Goal: Book appointment/travel/reservation

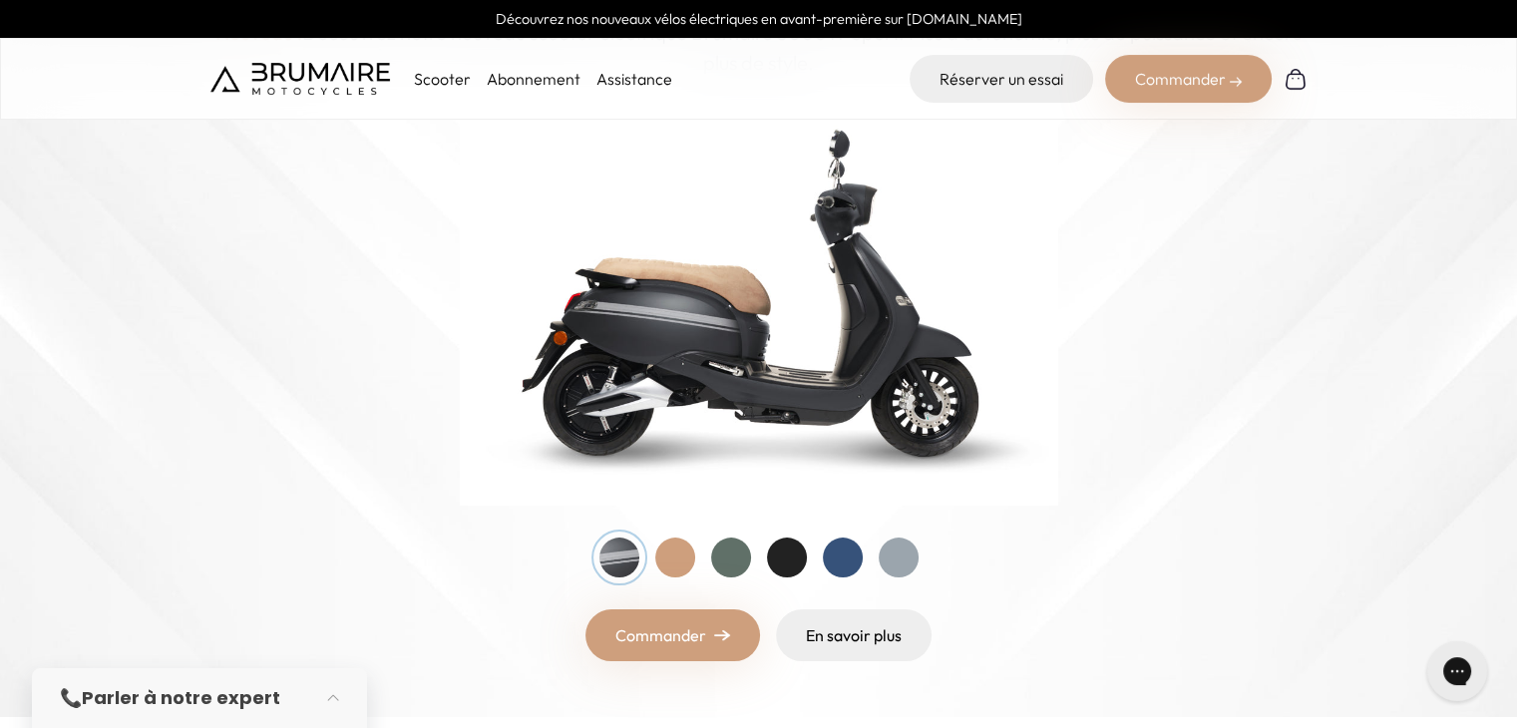
scroll to position [265, 0]
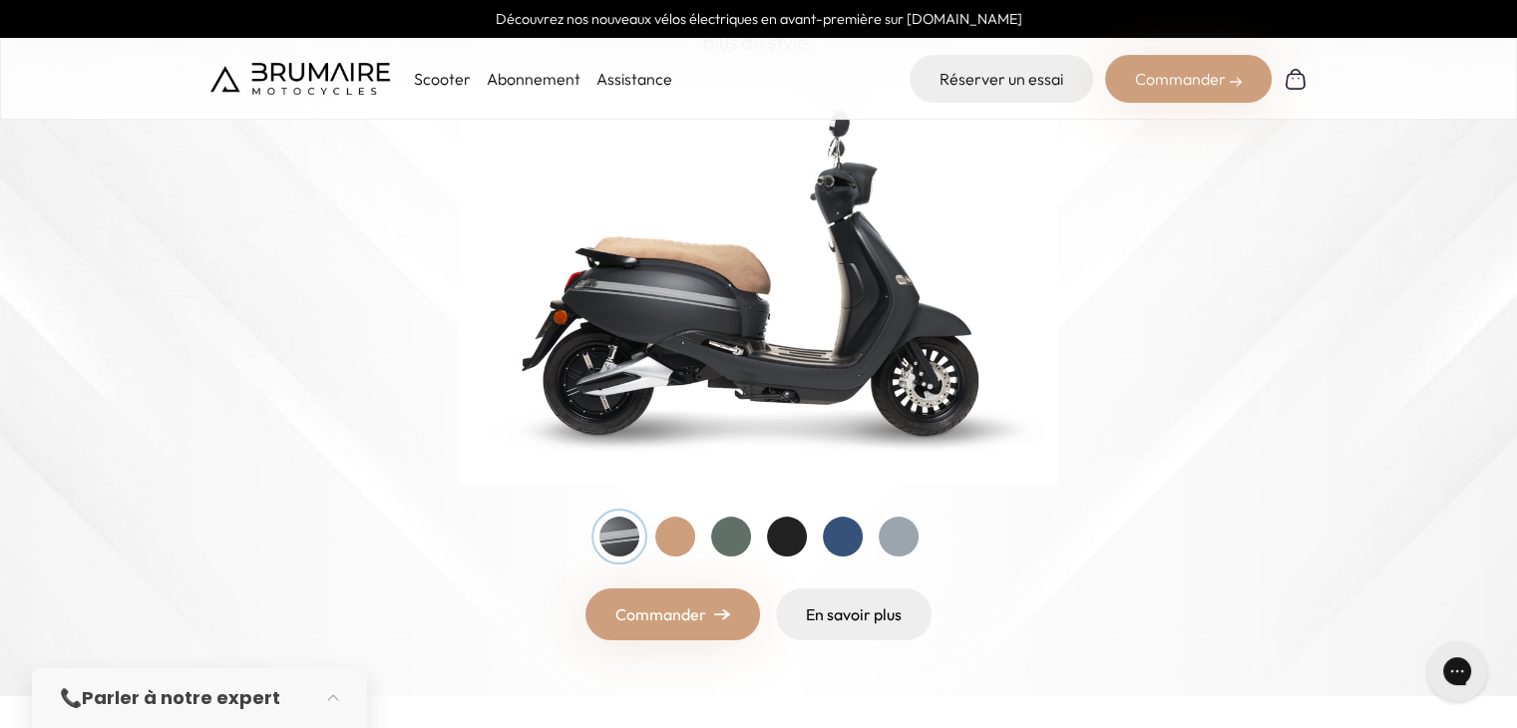
click at [686, 526] on div at bounding box center [675, 536] width 40 height 40
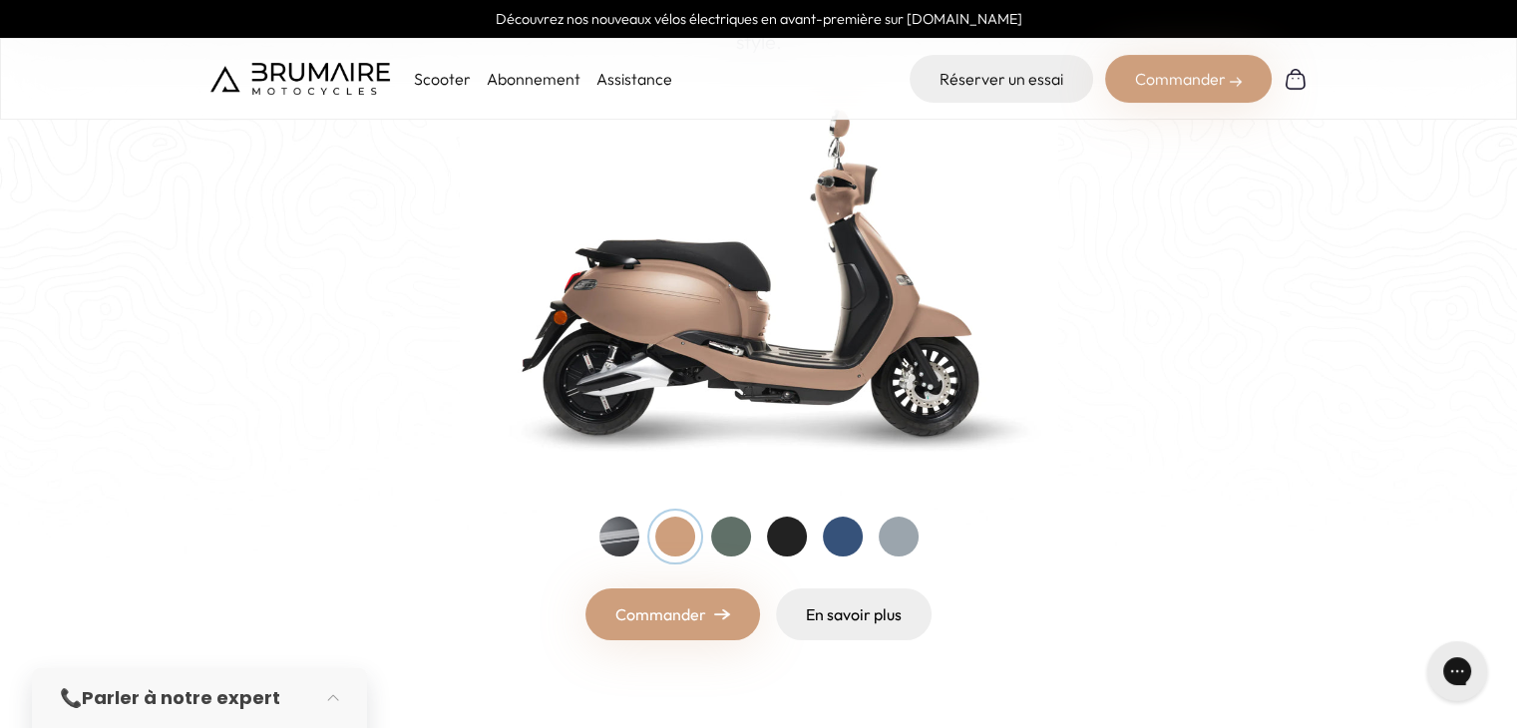
click at [734, 538] on div at bounding box center [731, 536] width 40 height 40
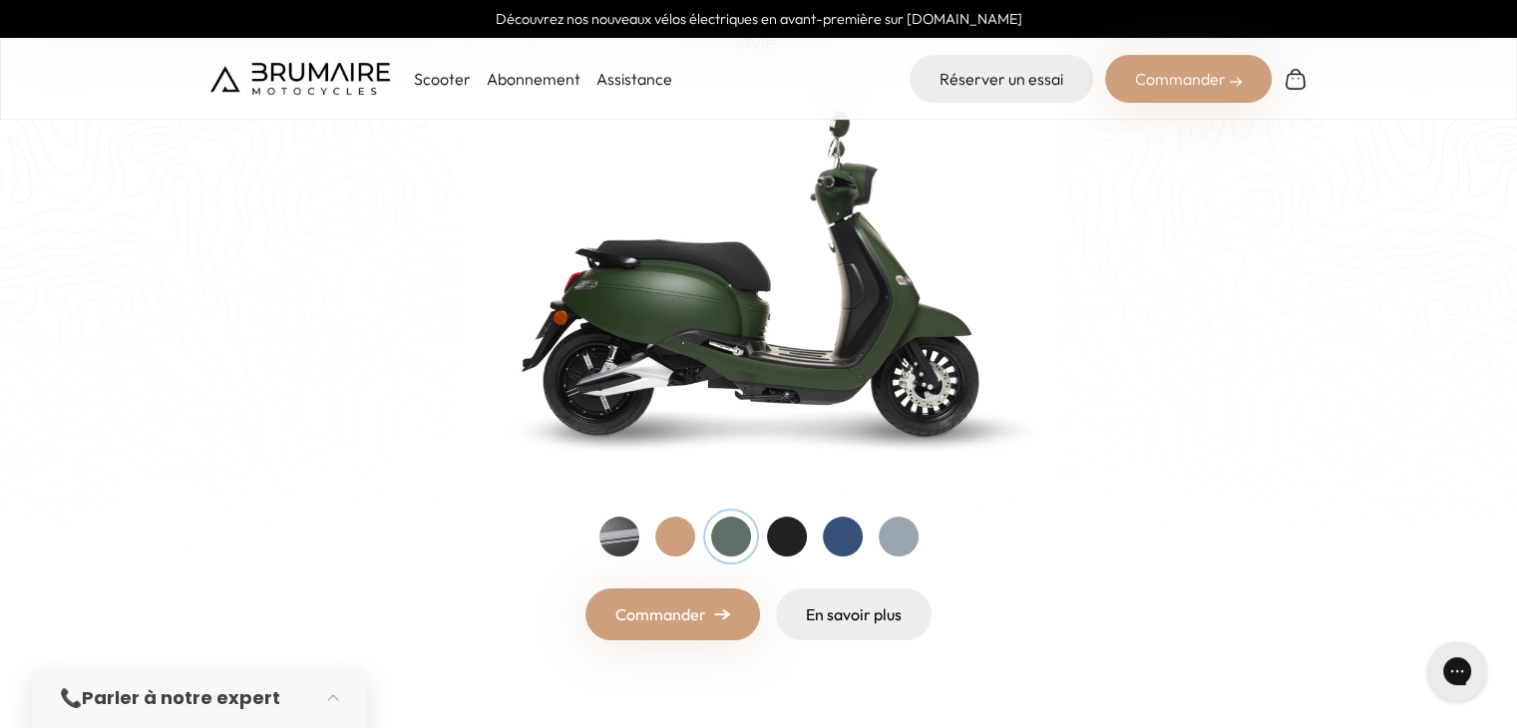
click at [785, 530] on div at bounding box center [787, 536] width 40 height 40
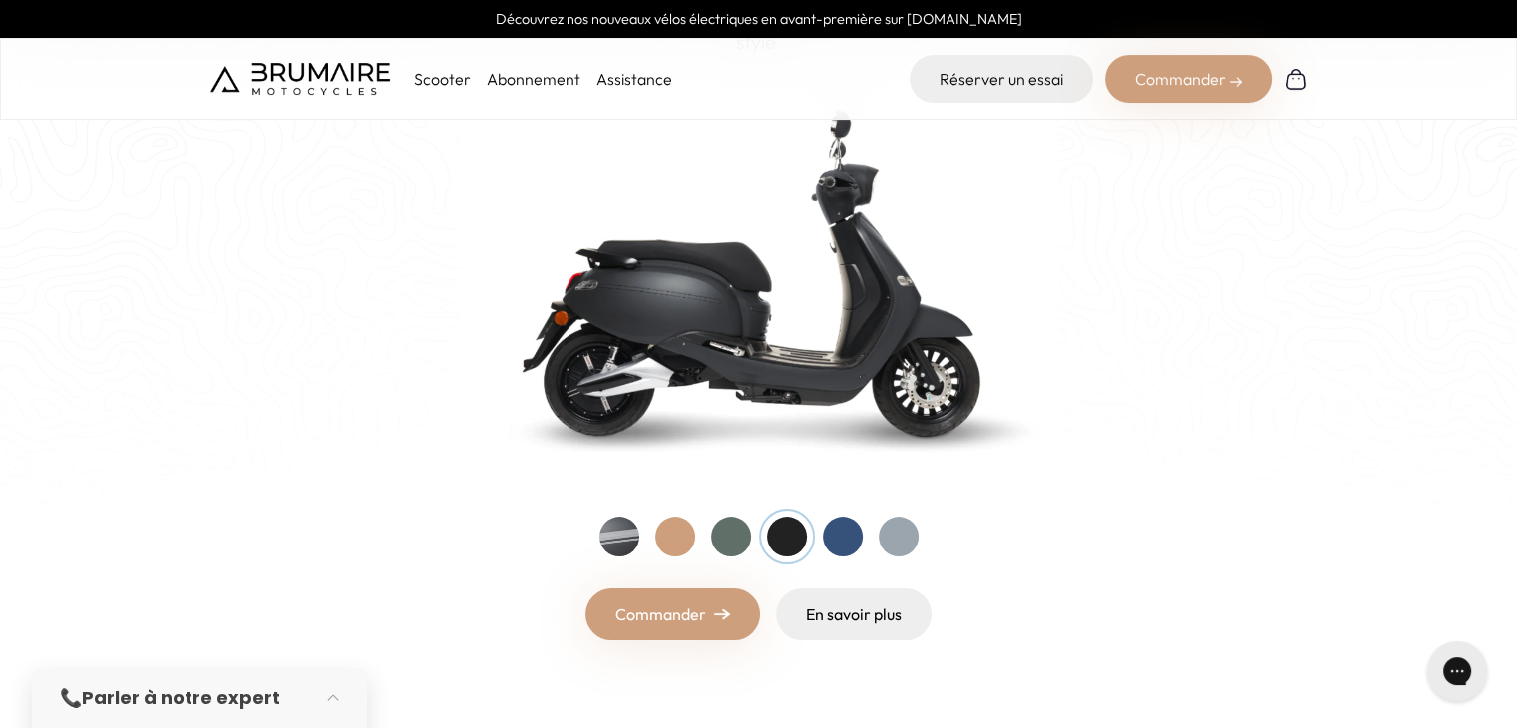
click at [836, 537] on div at bounding box center [843, 536] width 40 height 40
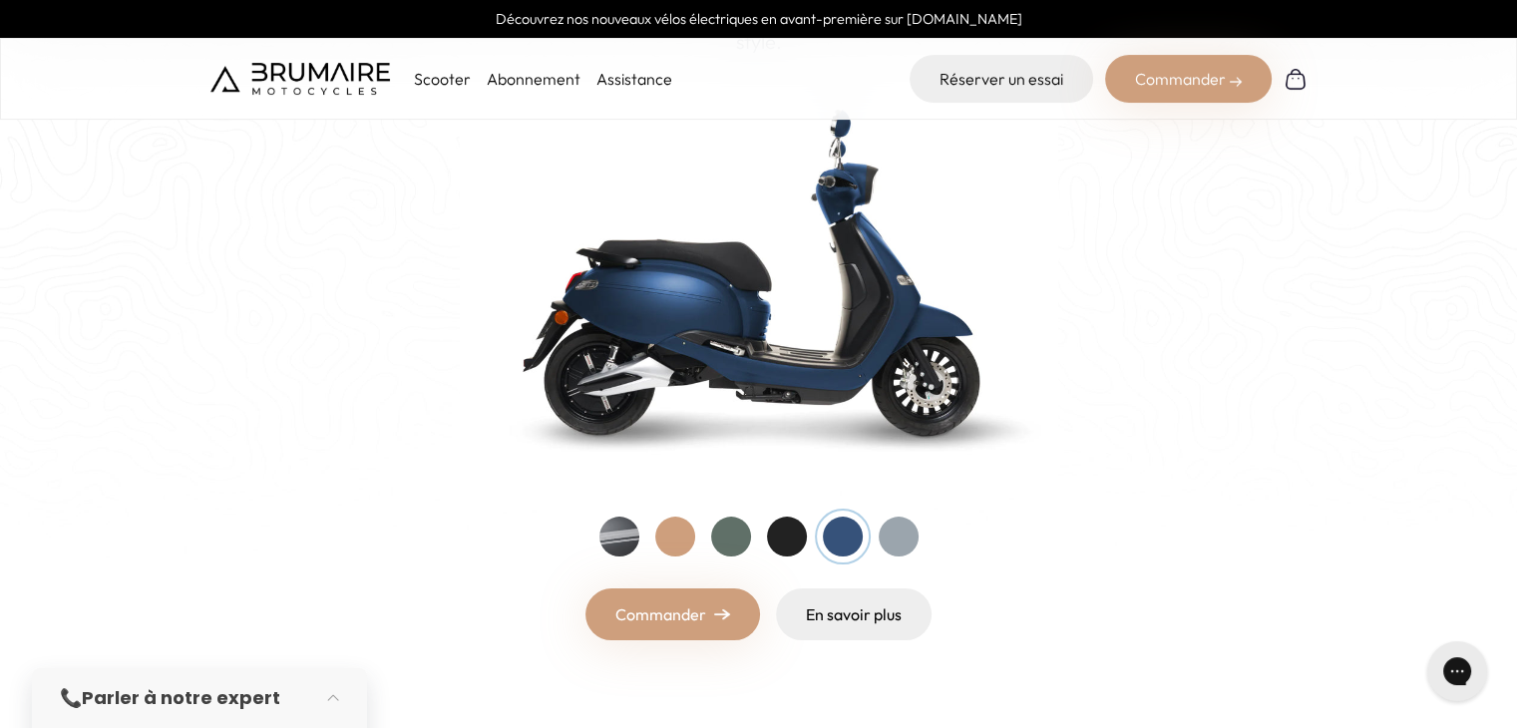
click at [909, 535] on div at bounding box center [898, 536] width 40 height 40
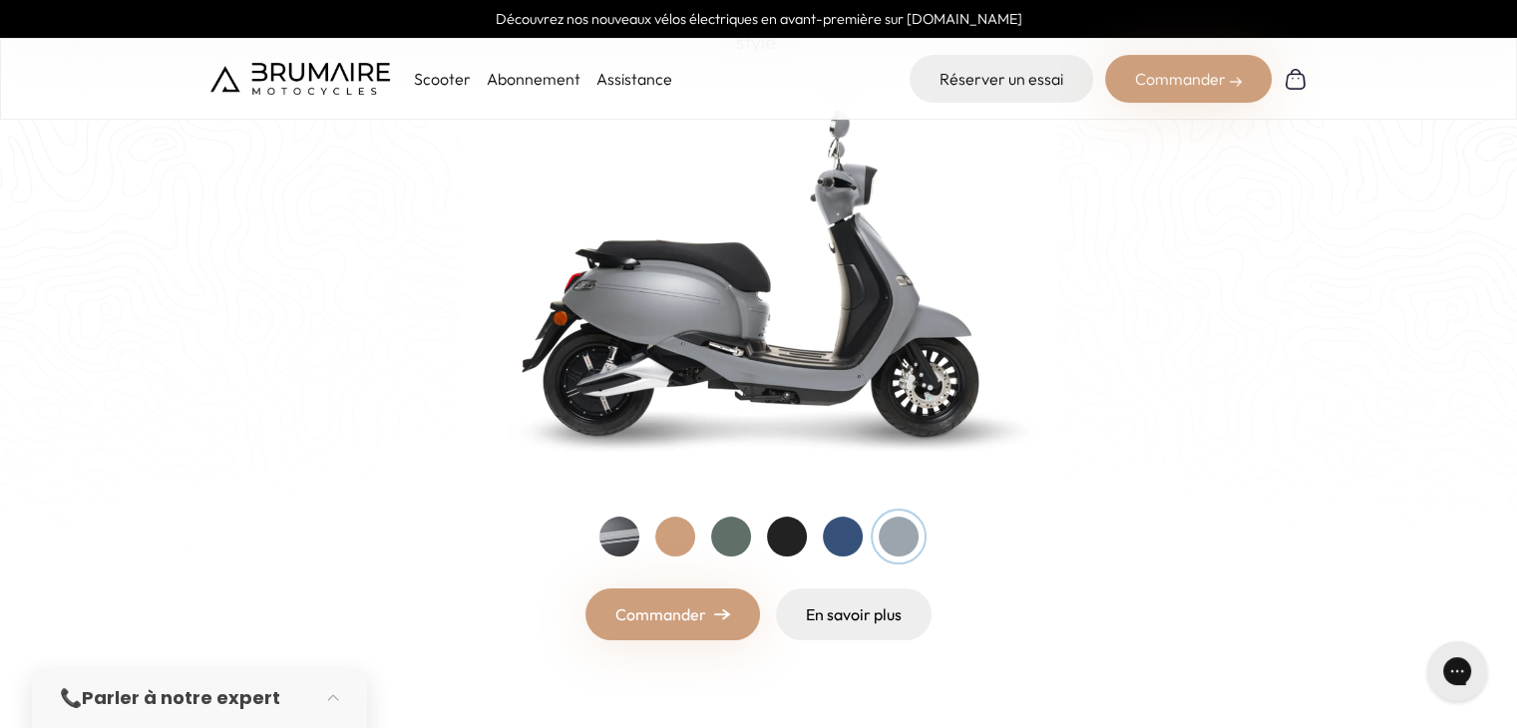
click at [844, 539] on div at bounding box center [843, 536] width 40 height 40
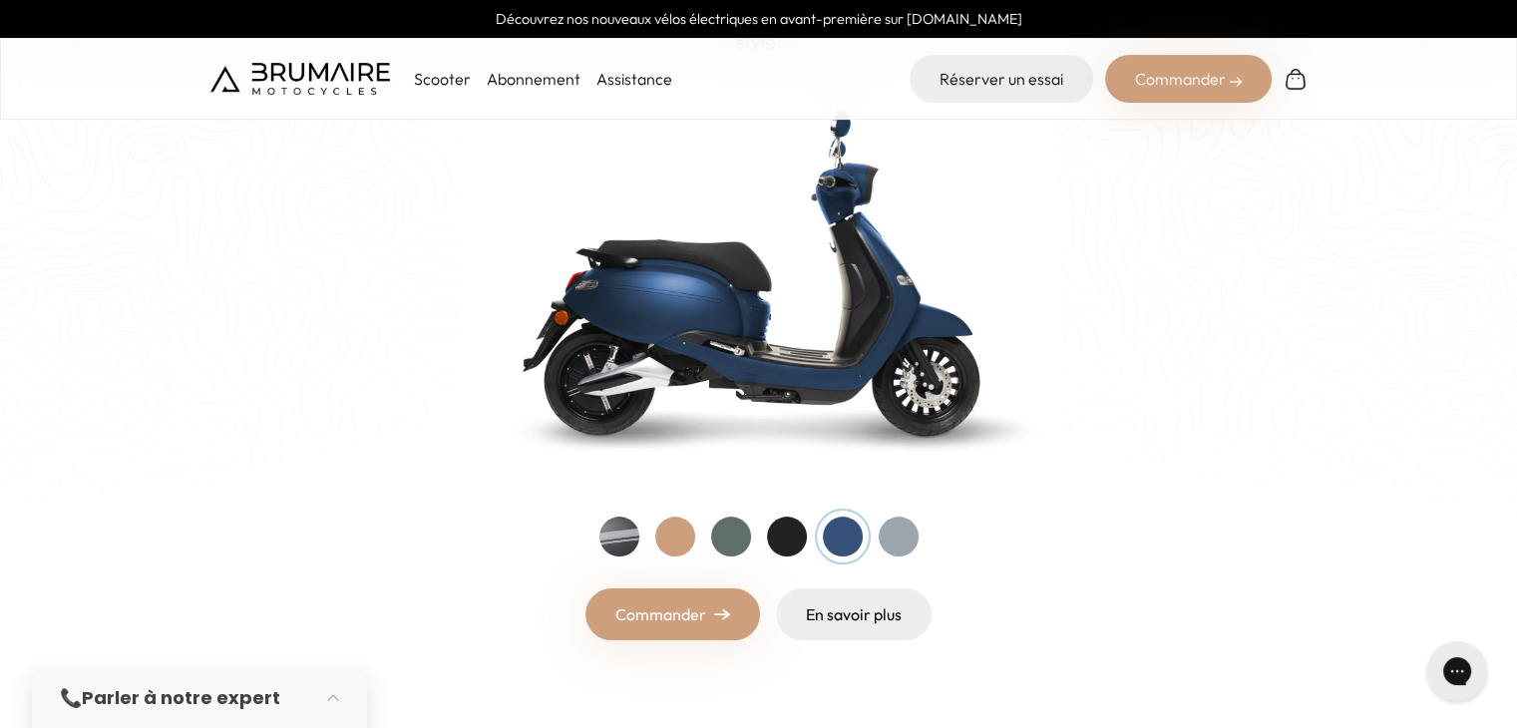
click at [682, 614] on link "Commander" at bounding box center [672, 614] width 174 height 52
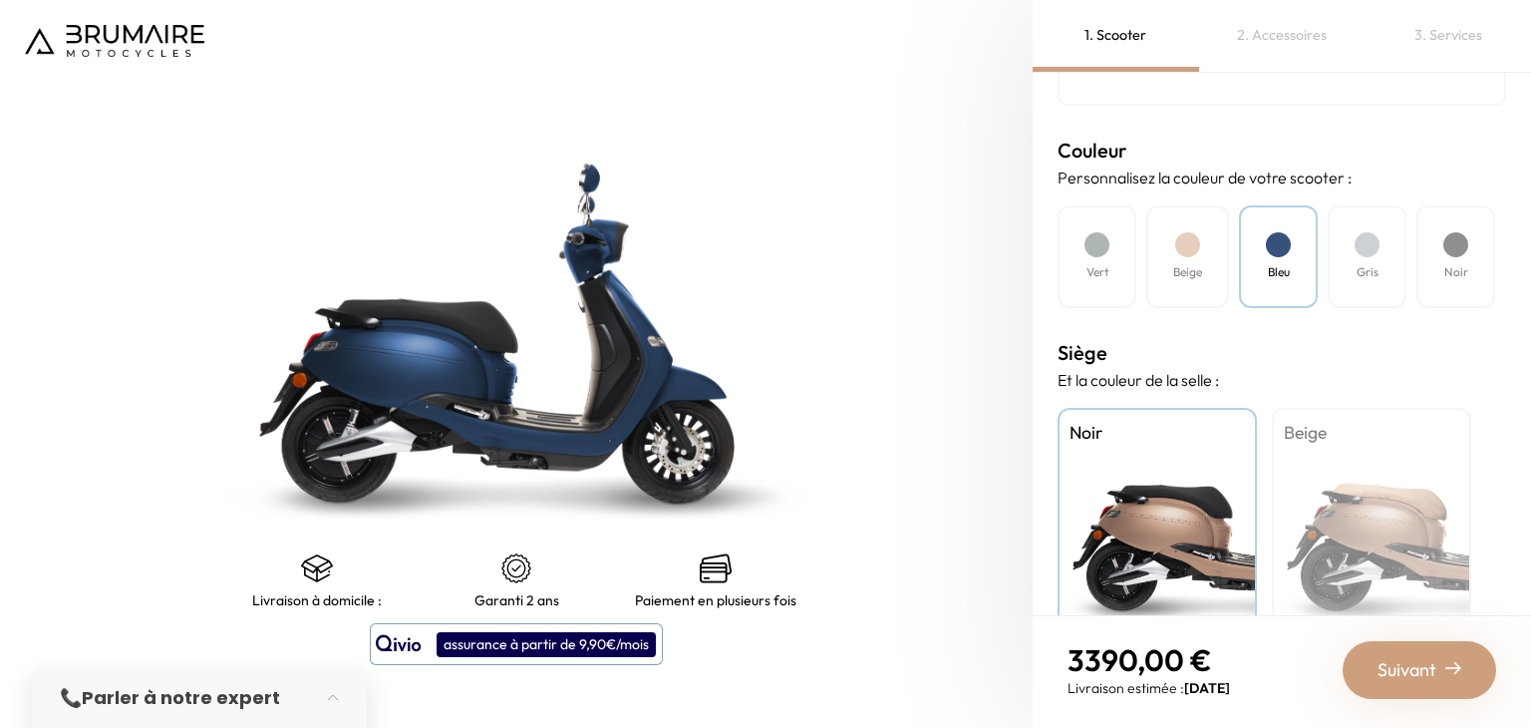
scroll to position [544, 0]
click at [1380, 575] on div "Beige" at bounding box center [1371, 530] width 199 height 249
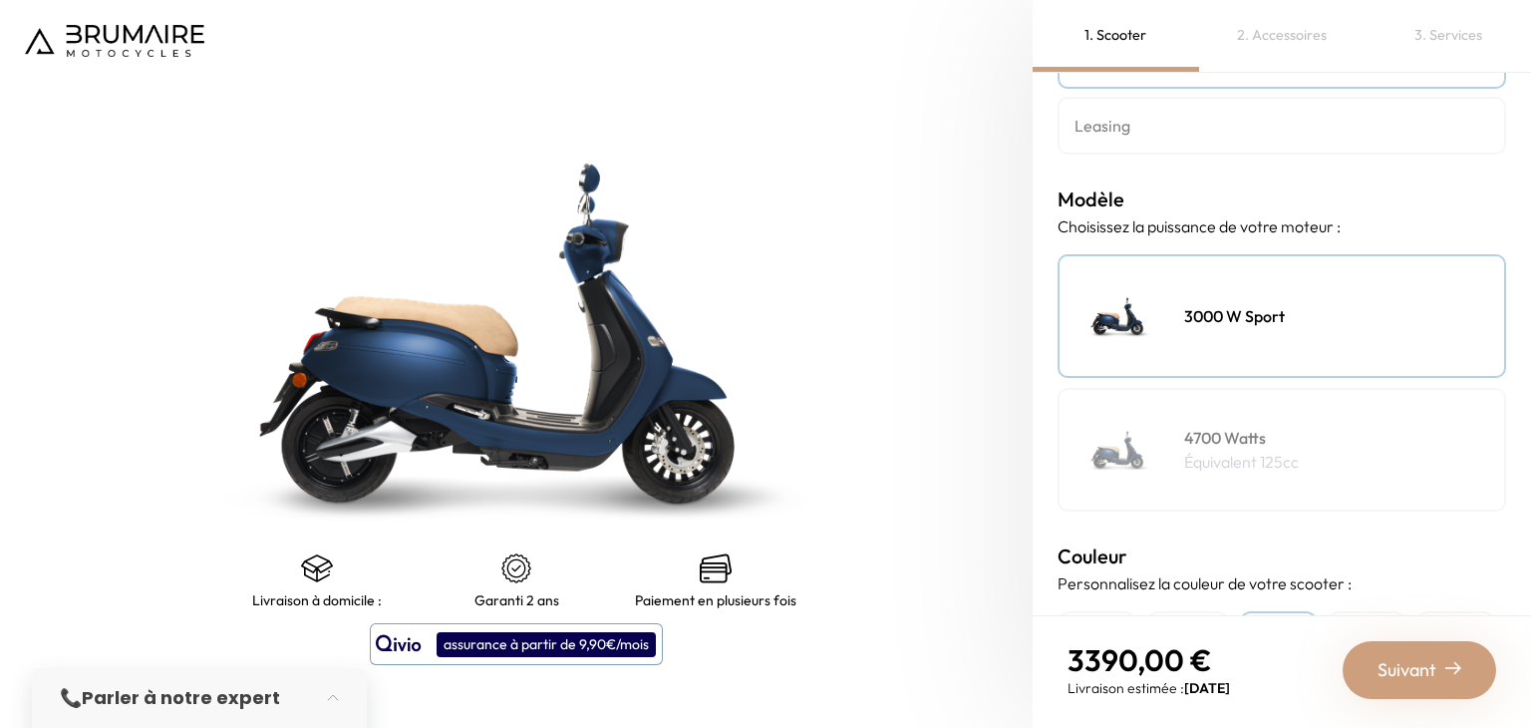
scroll to position [72, 0]
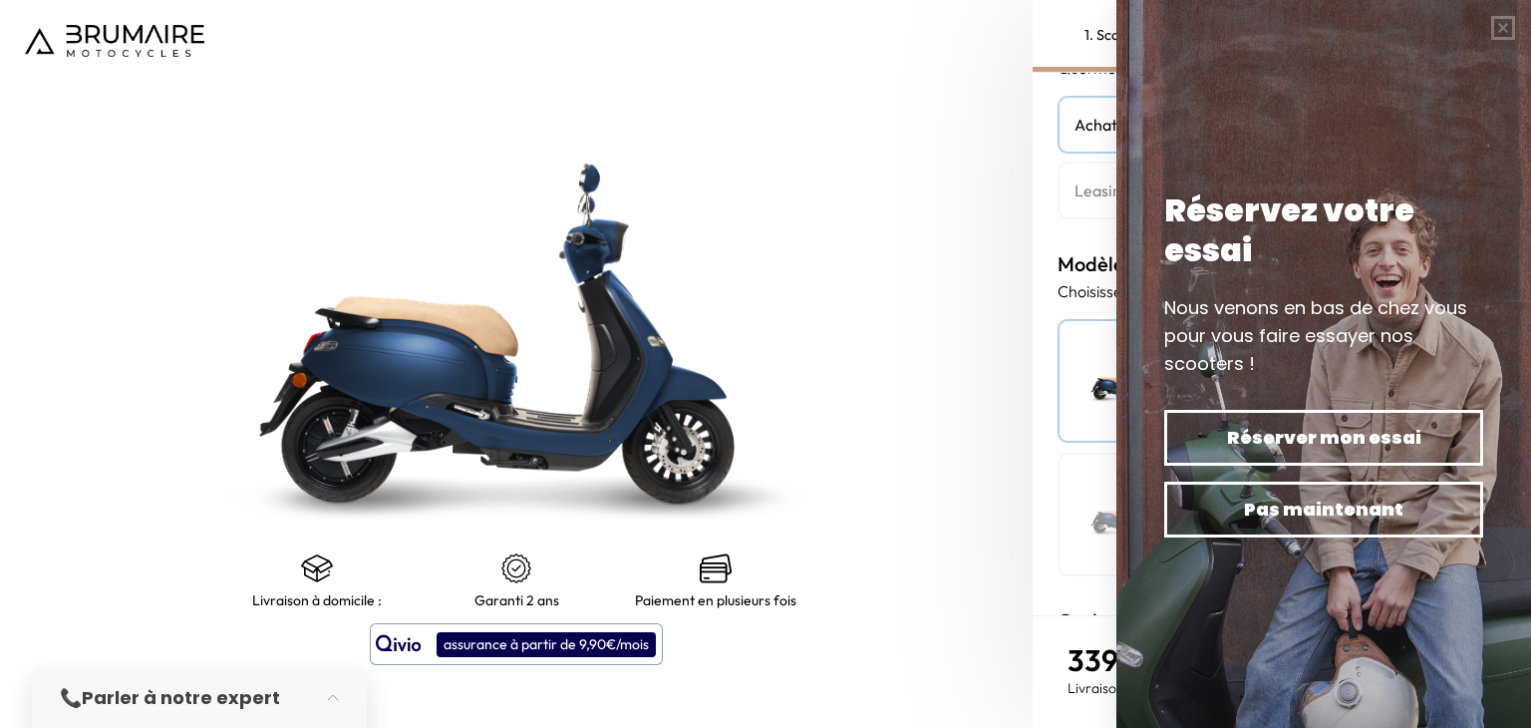
click at [1125, 177] on body "Souhaitez-vous une assurance ? Vous pouvez souscrire à une de nos assurances [G…" at bounding box center [765, 364] width 1531 height 728
click at [1084, 182] on h4 "Leasing" at bounding box center [1282, 190] width 415 height 24
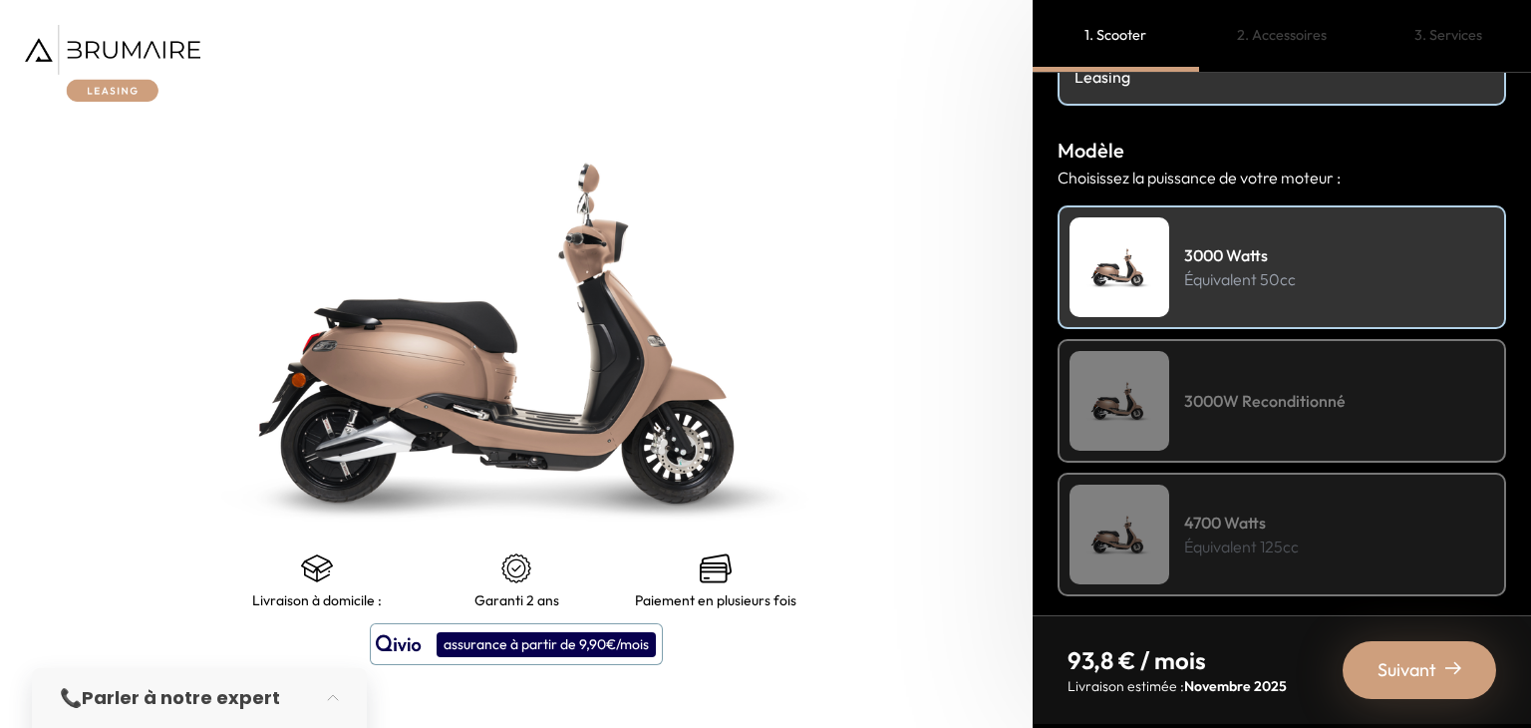
scroll to position [187, 0]
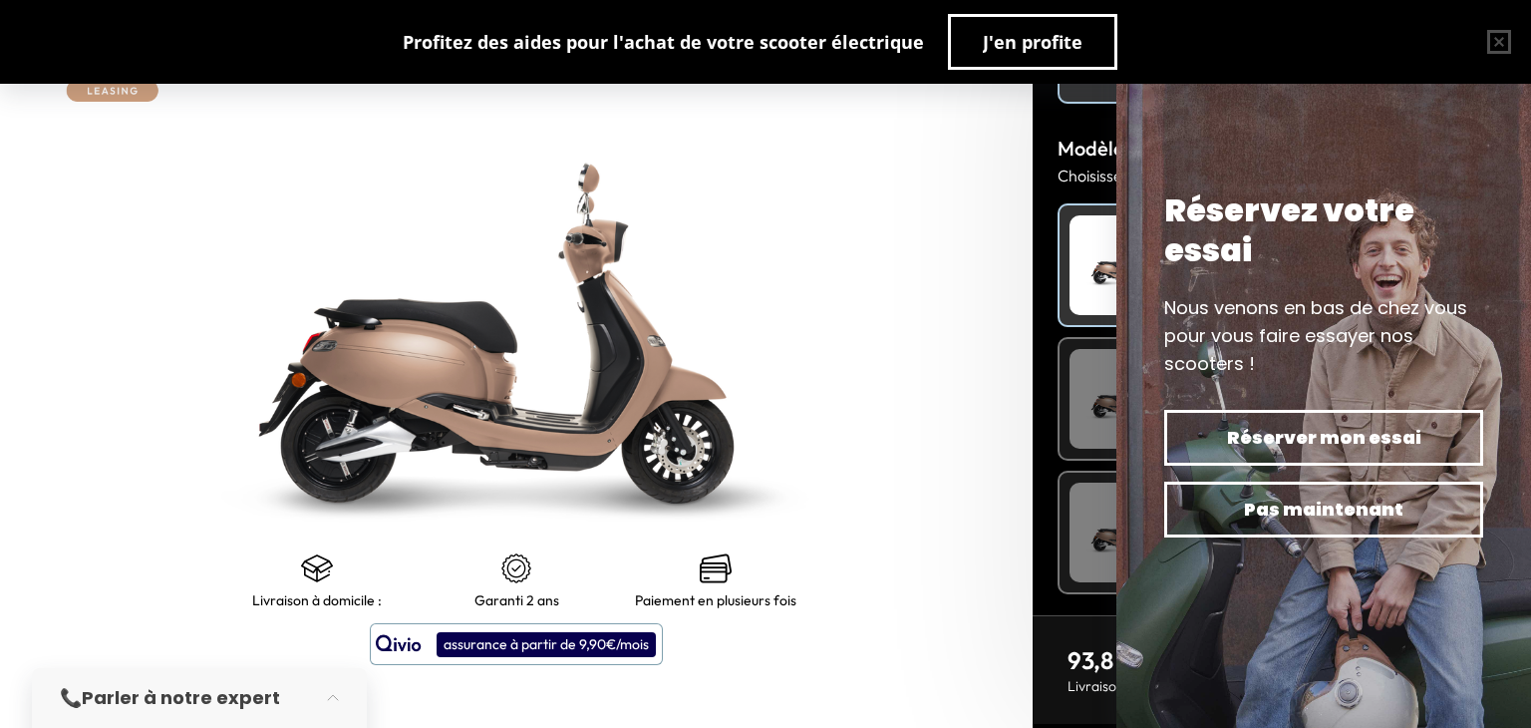
click at [981, 451] on img at bounding box center [516, 333] width 1291 height 910
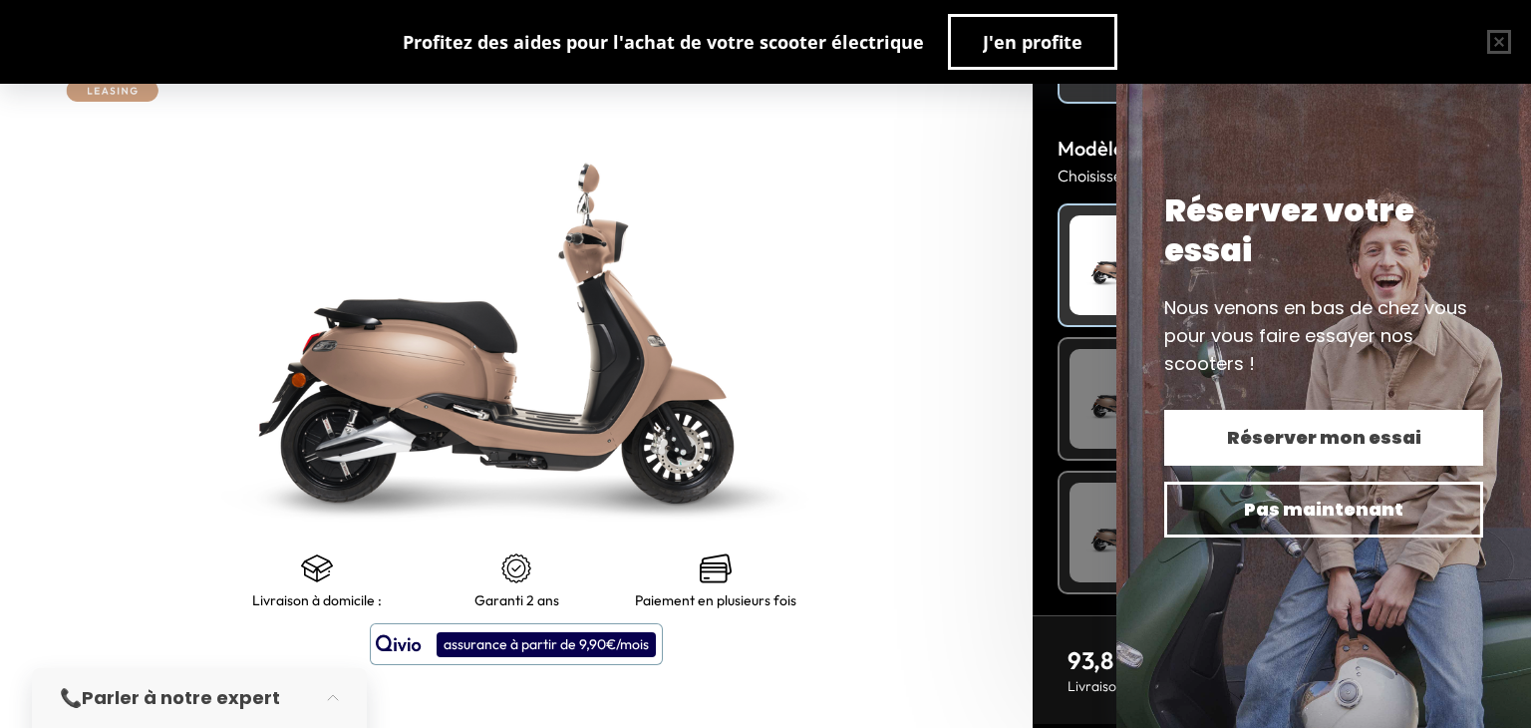
click at [1441, 432] on span "Réserver mon essai" at bounding box center [1323, 438] width 249 height 28
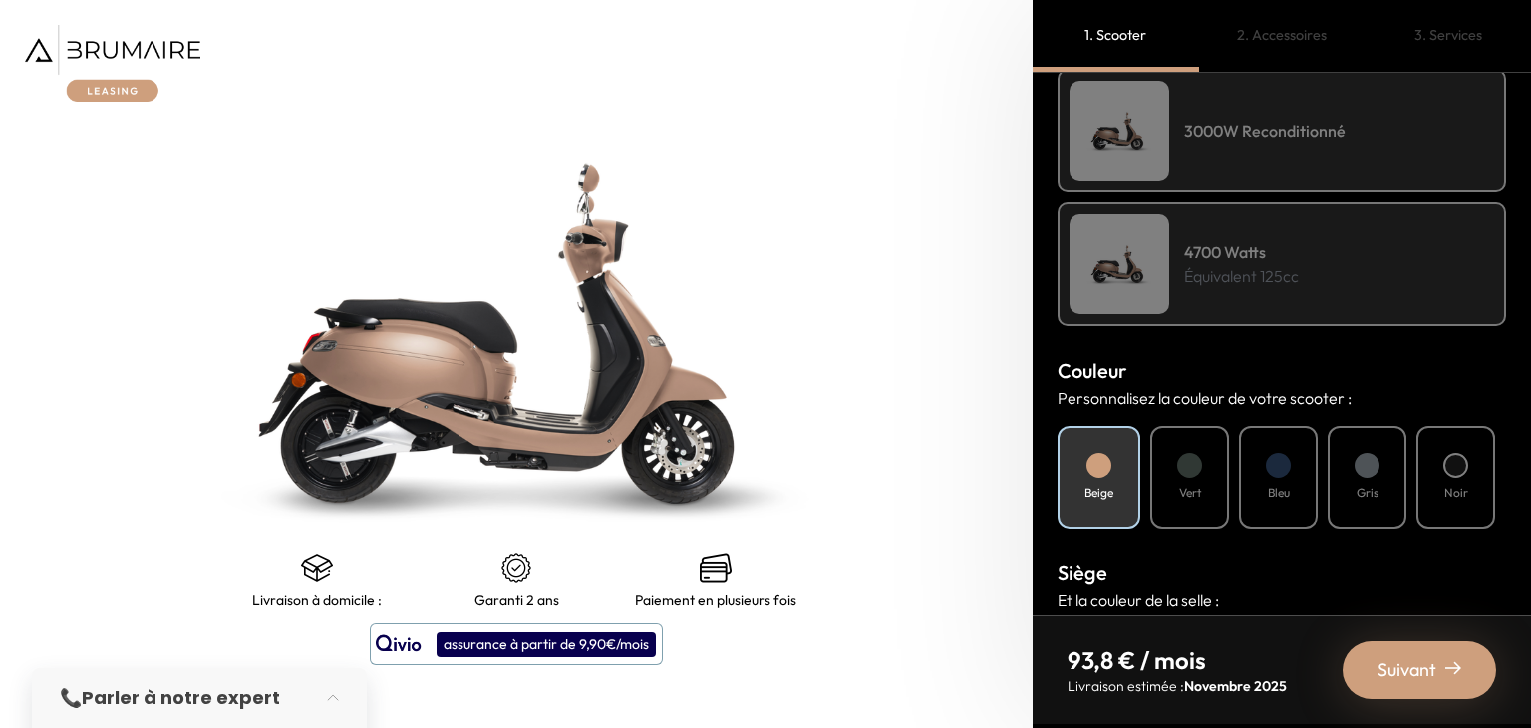
scroll to position [510, 0]
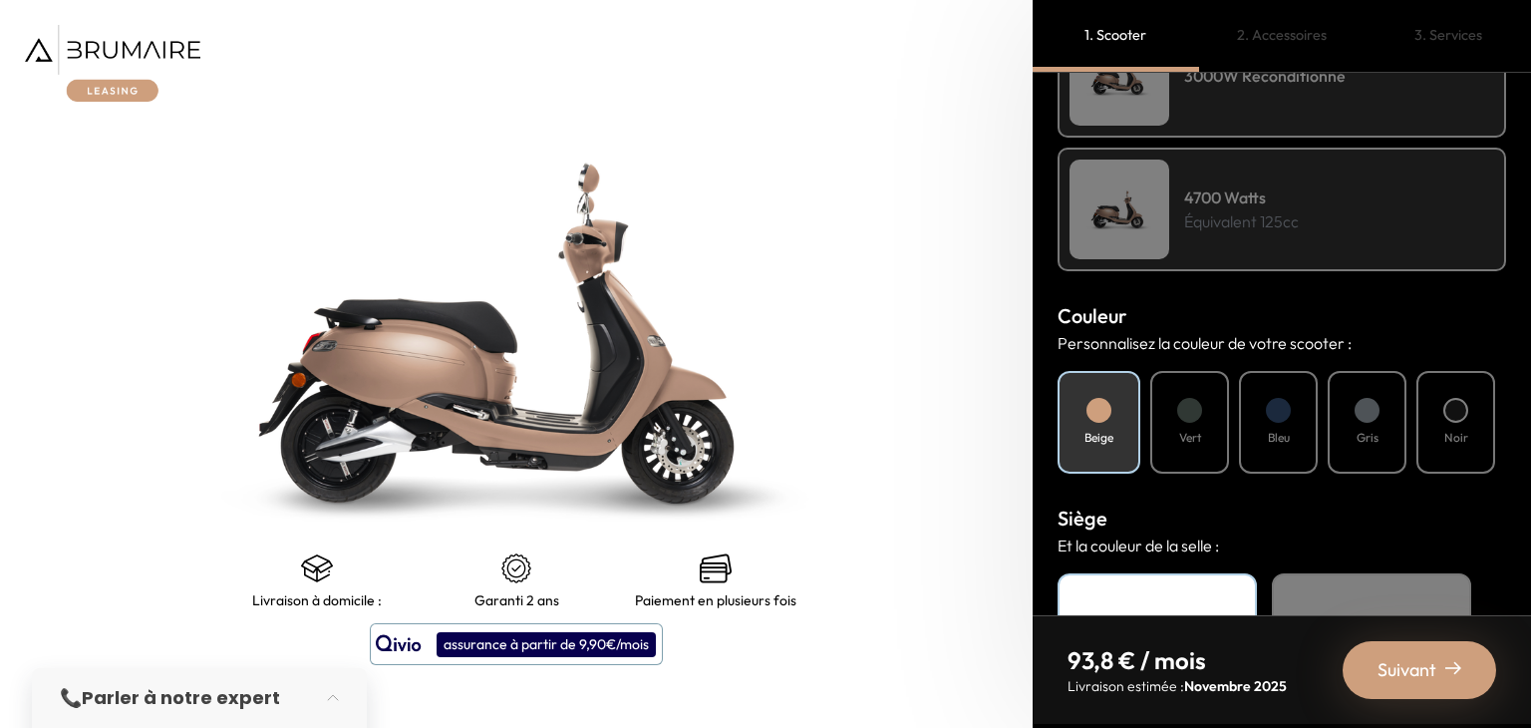
click at [1258, 411] on div "Bleu" at bounding box center [1278, 422] width 79 height 103
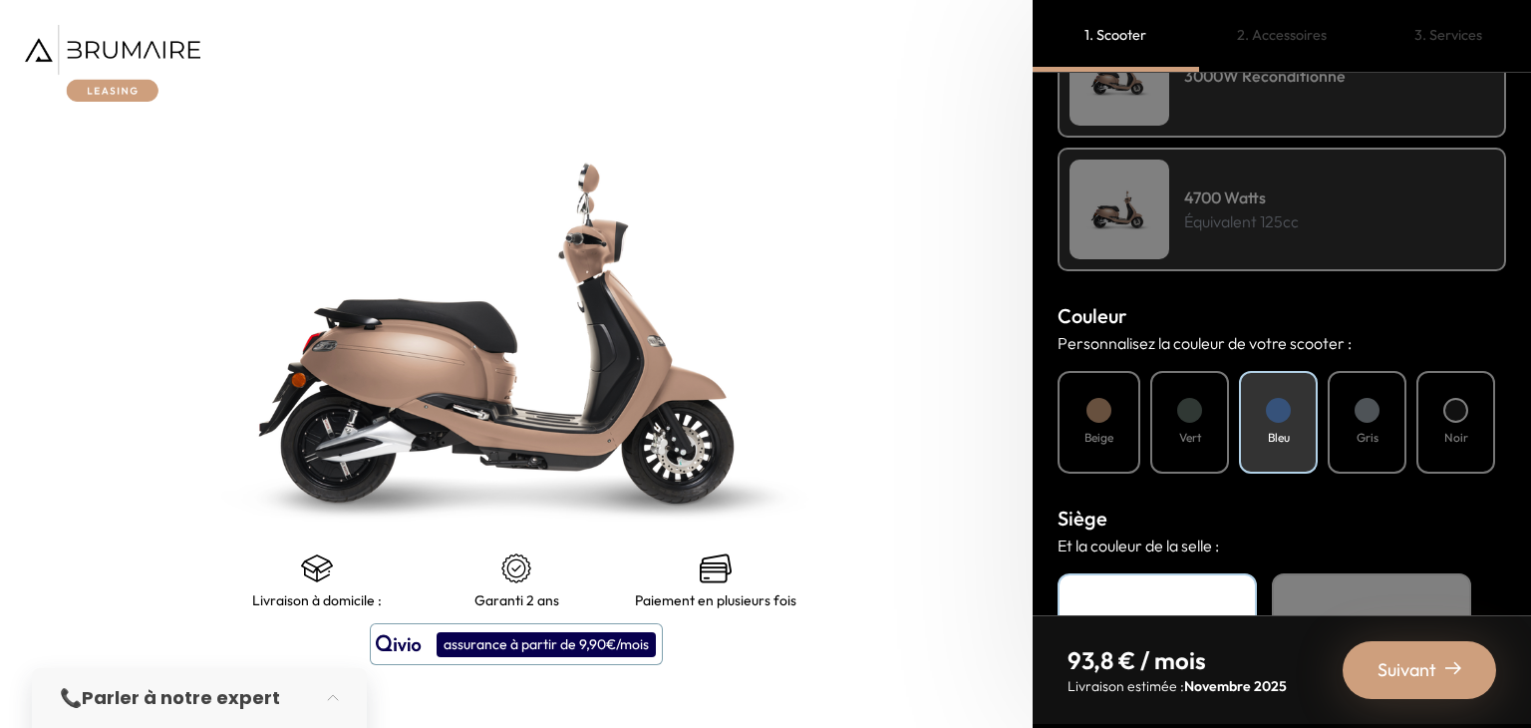
click at [1276, 420] on div "Bleu" at bounding box center [1278, 422] width 79 height 103
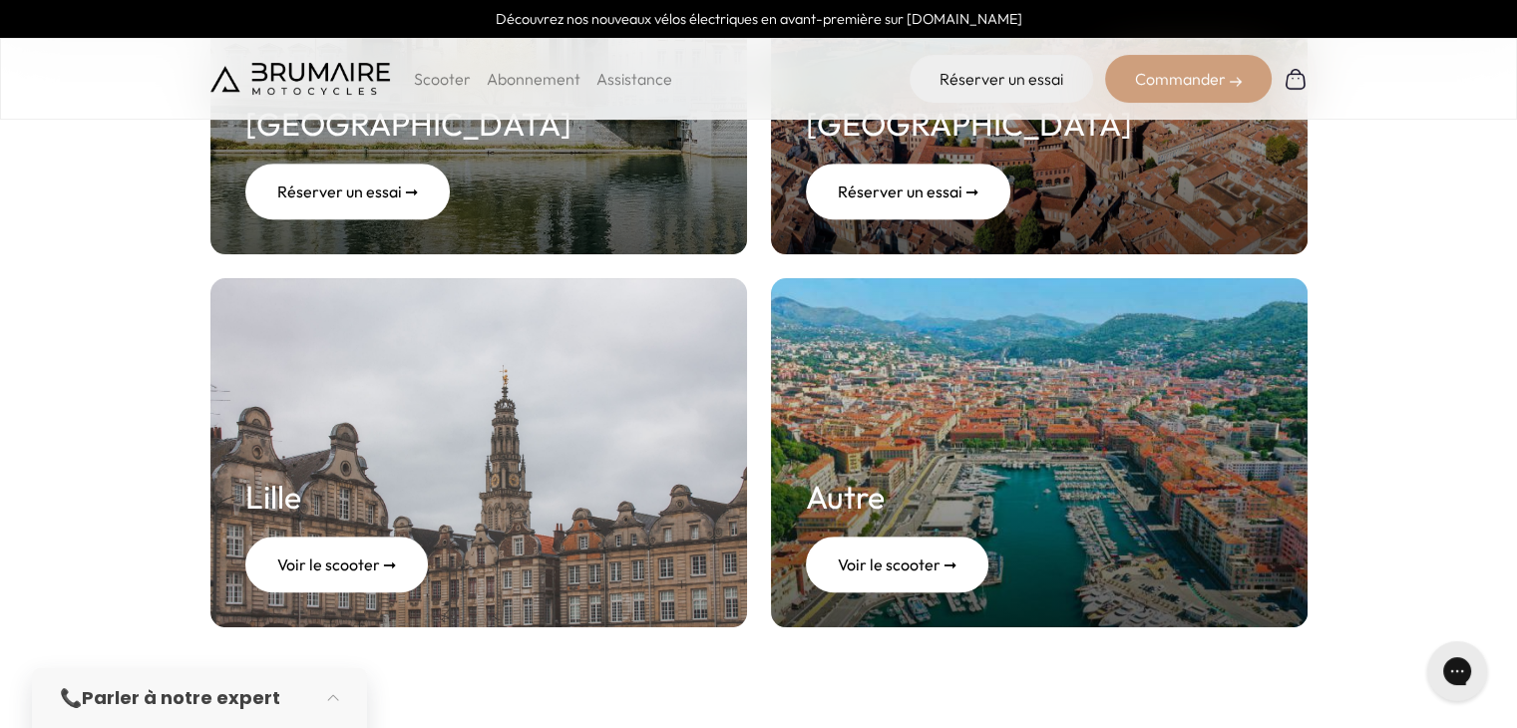
scroll to position [880, 0]
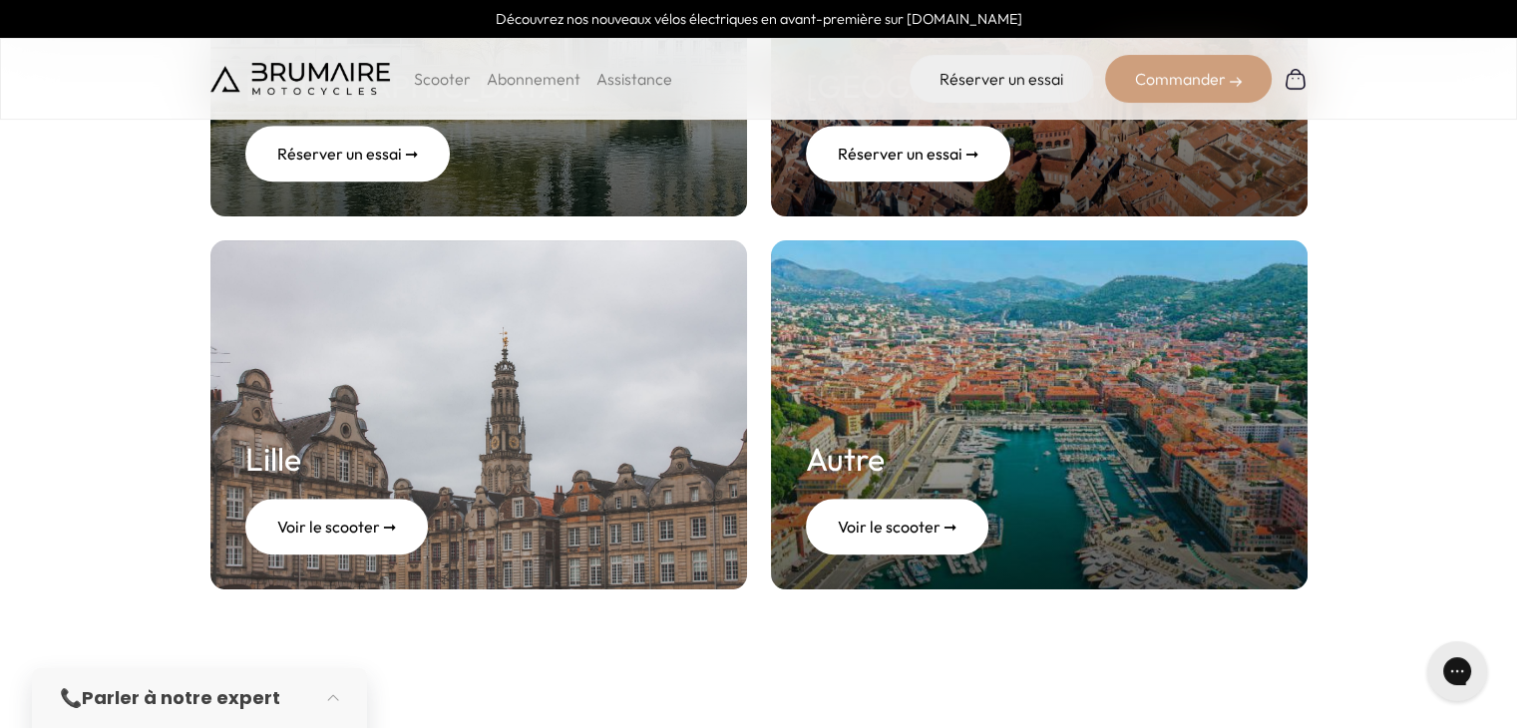
drag, startPoint x: 1527, startPoint y: 133, endPoint x: 1530, endPoint y: 302, distance: 169.5
click at [343, 508] on div "Voir le scooter ➞" at bounding box center [351, 527] width 212 height 56
